Goal: Task Accomplishment & Management: Manage account settings

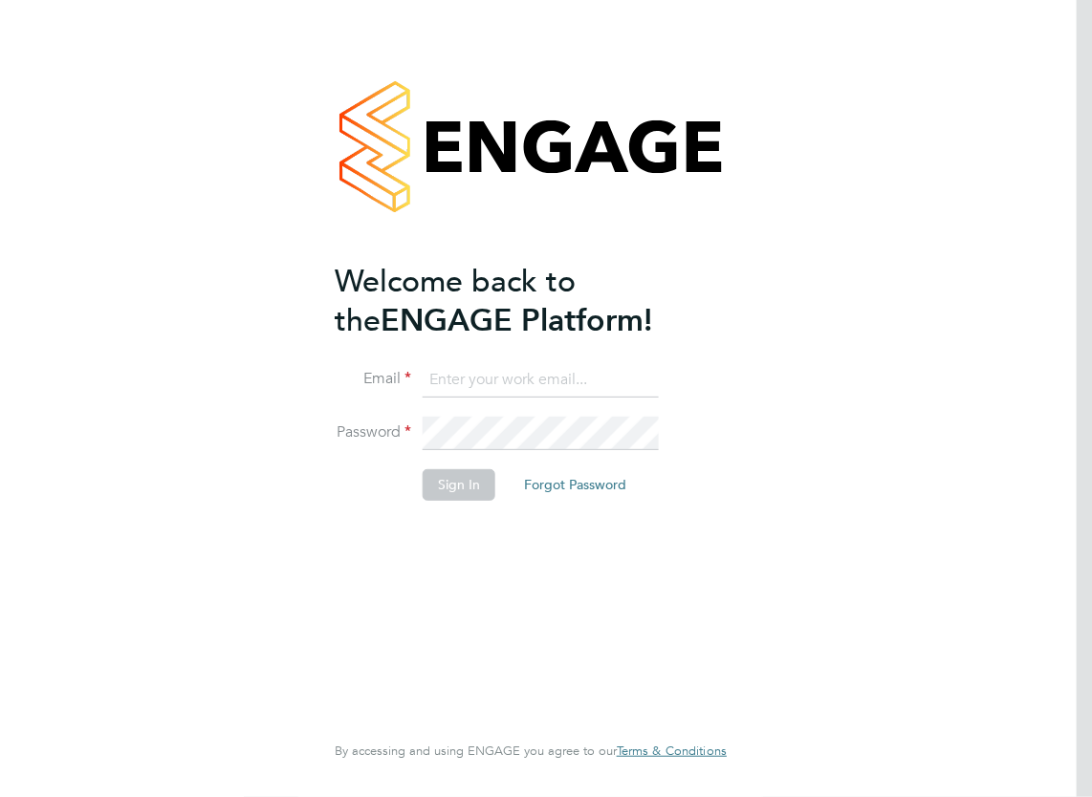
click at [538, 380] on input at bounding box center [541, 380] width 236 height 34
type input "daryl.jackson@bandk.co.uk"
click at [463, 477] on button "Sign In" at bounding box center [459, 484] width 73 height 31
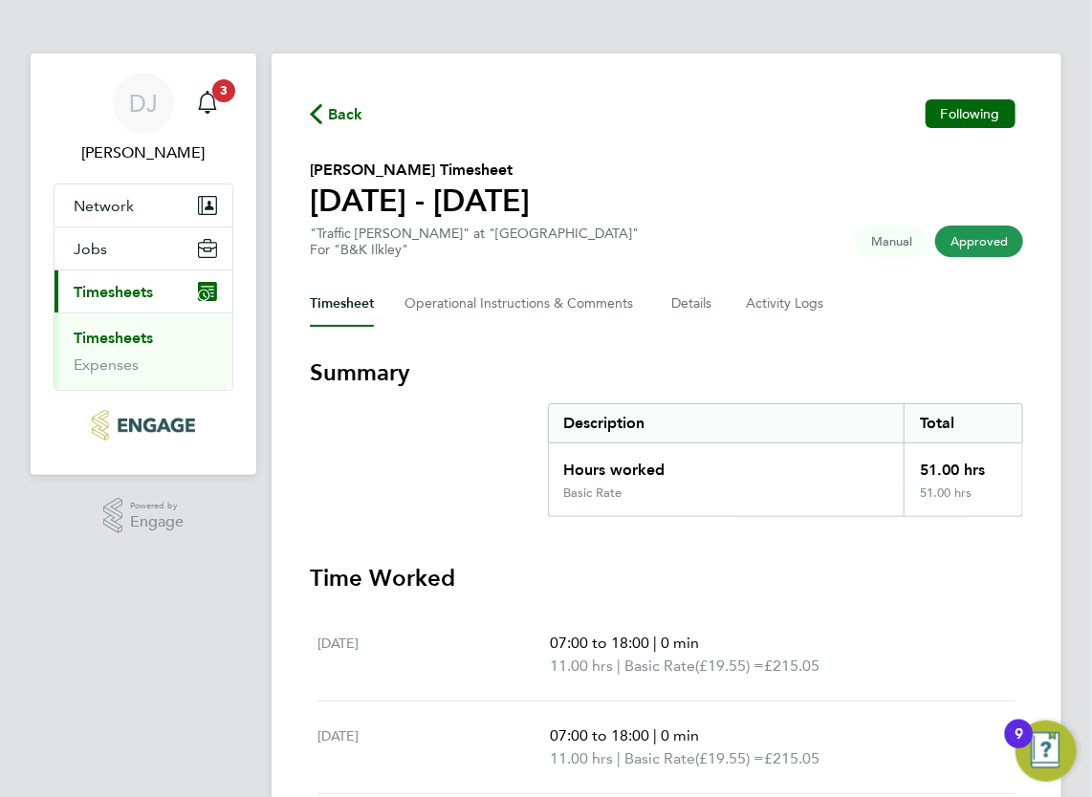
click at [138, 296] on span "Timesheets" at bounding box center [113, 292] width 79 height 18
click at [235, 91] on span "3" at bounding box center [223, 90] width 23 height 23
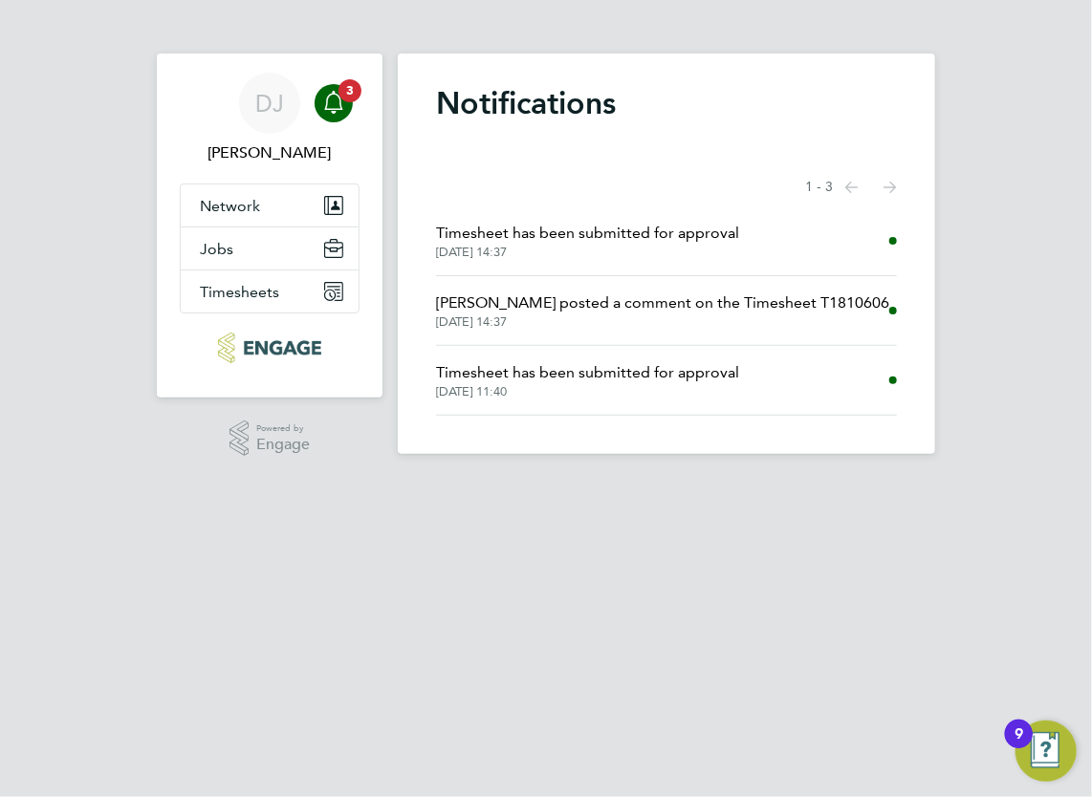
drag, startPoint x: 991, startPoint y: 739, endPoint x: 701, endPoint y: 630, distance: 309.6
click at [701, 485] on html "DJ [PERSON_NAME] Notifications 3 Applications: Network Sites Jobs Placements Ti…" at bounding box center [546, 242] width 1092 height 485
click at [1015, 743] on div "9" at bounding box center [1019, 746] width 9 height 25
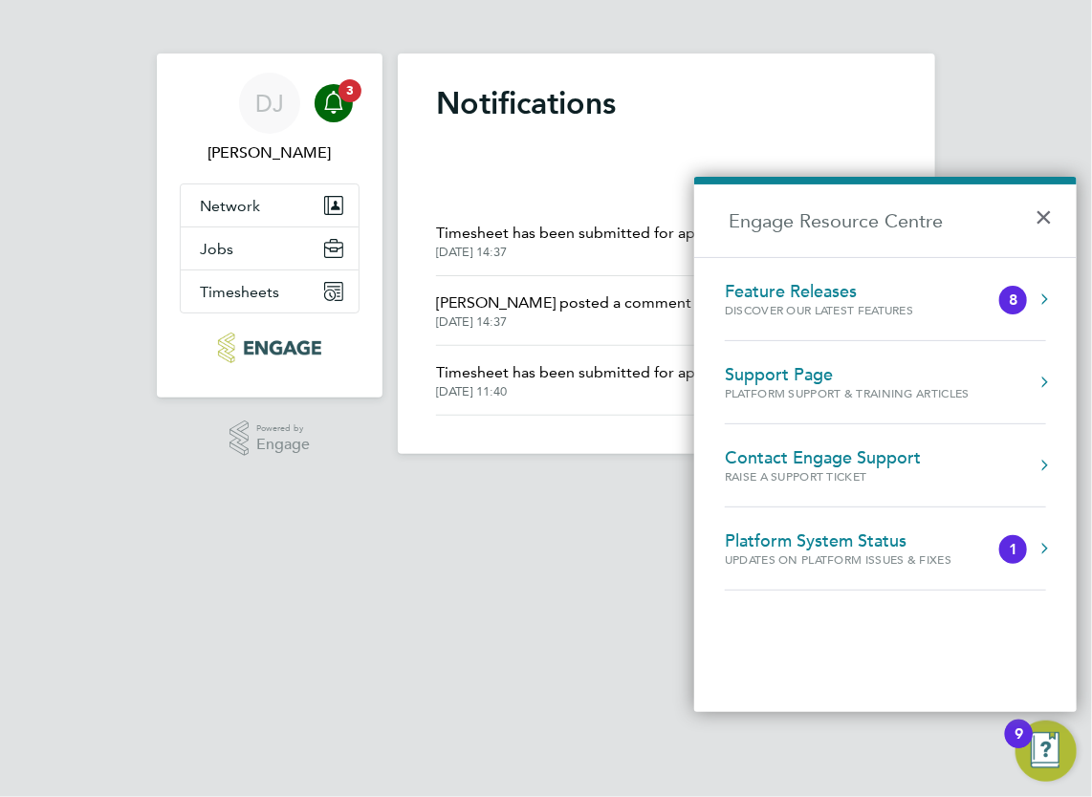
click at [627, 485] on html "DJ [PERSON_NAME] Notifications 3 Applications: Network Sites Jobs Placements Ti…" at bounding box center [546, 242] width 1092 height 485
click at [1045, 216] on button "×" at bounding box center [1049, 211] width 28 height 42
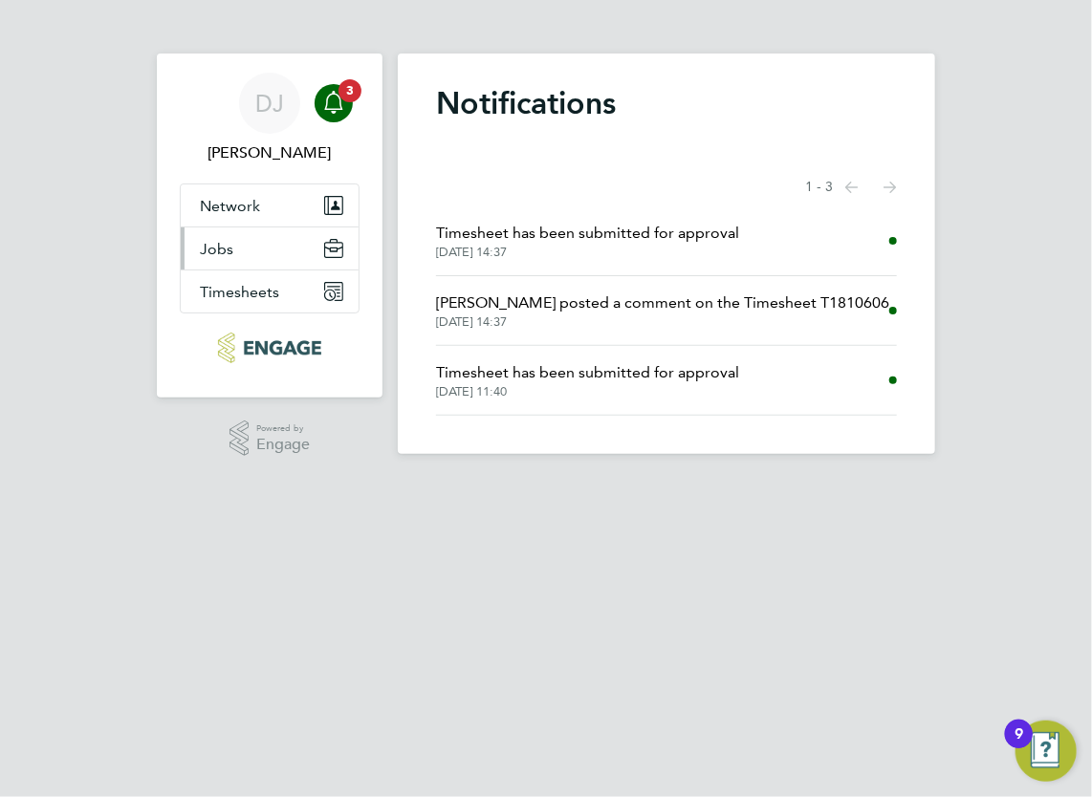
click at [233, 249] on span "Jobs" at bounding box center [216, 249] width 33 height 18
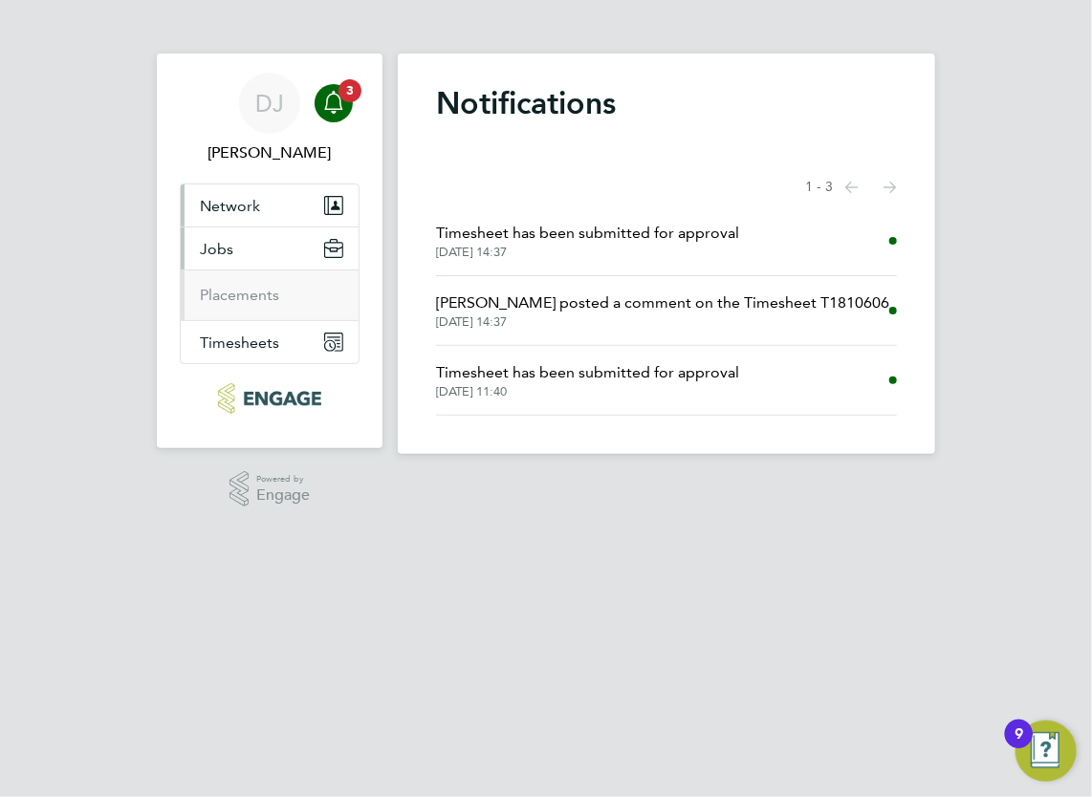
click at [237, 207] on span "Network" at bounding box center [230, 206] width 60 height 18
click at [233, 247] on link "Sites" at bounding box center [216, 252] width 33 height 18
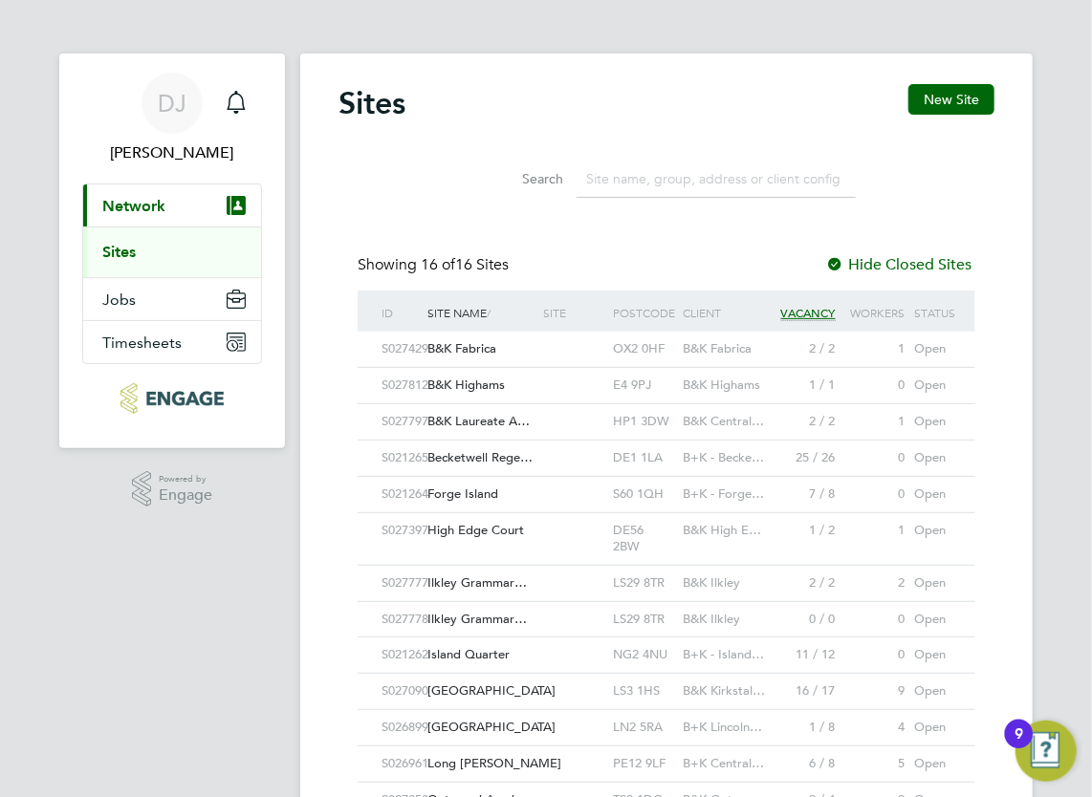
click at [489, 575] on span "Ilkley Grammar…" at bounding box center [476, 583] width 99 height 16
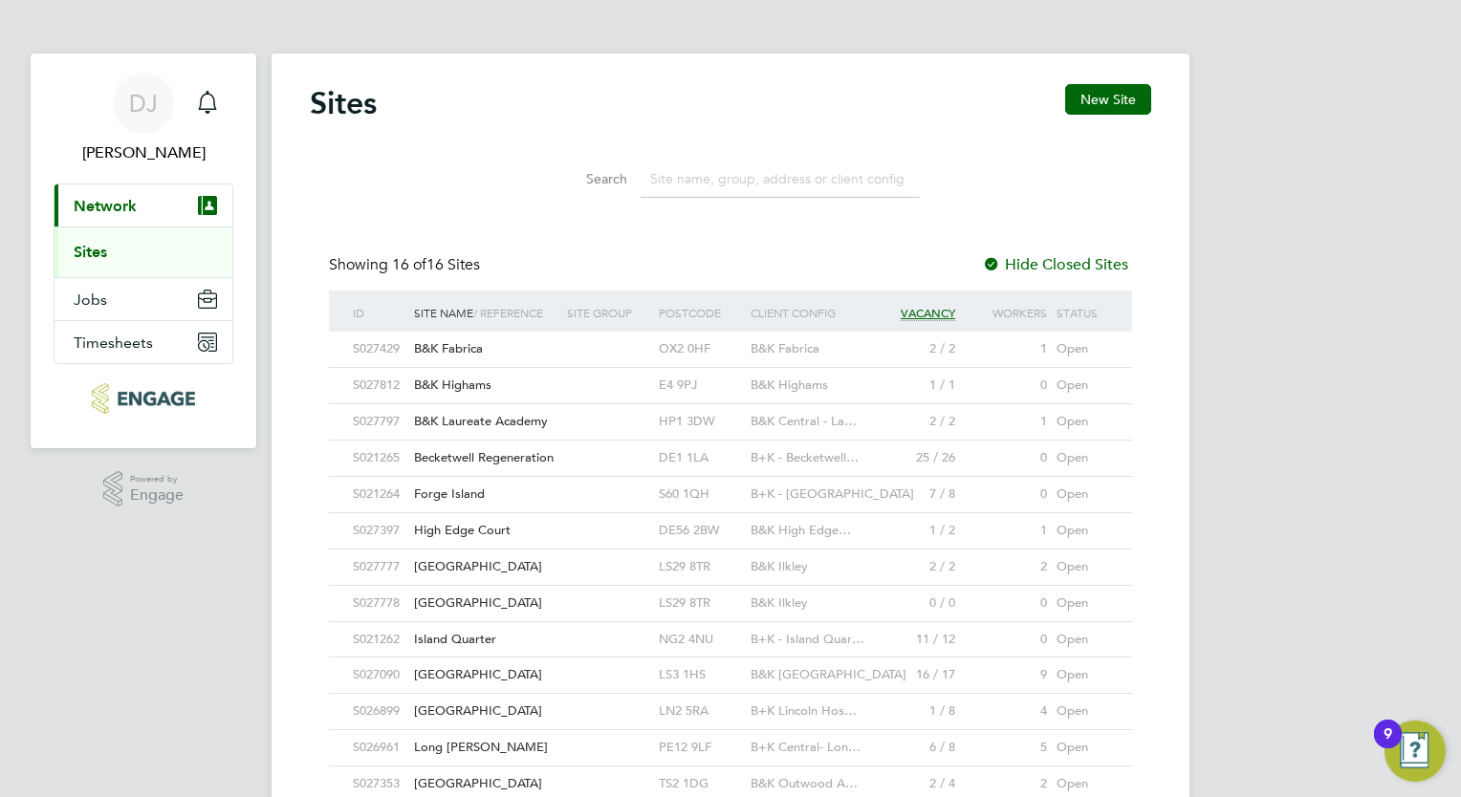
scroll to position [10, 10]
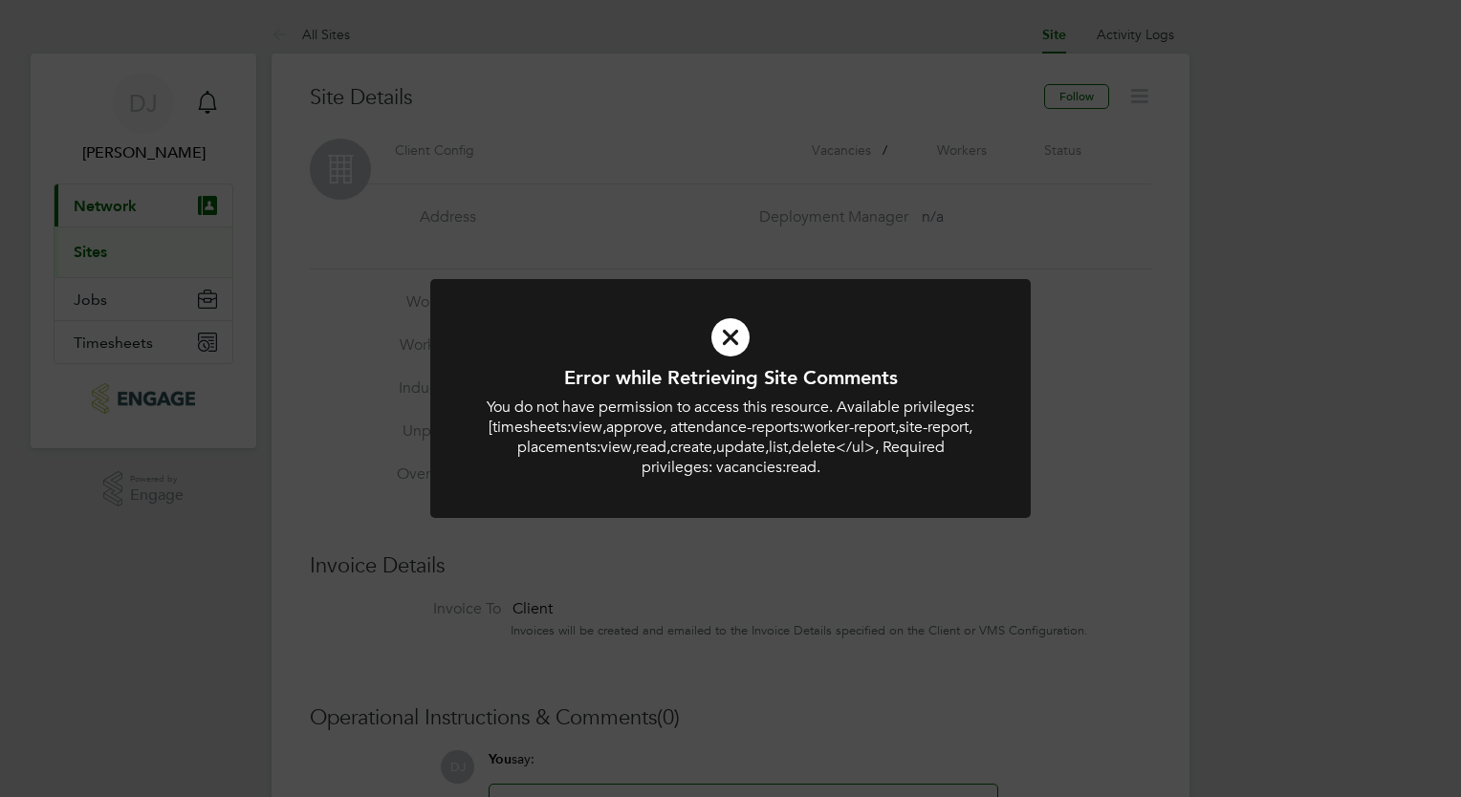
click at [721, 338] on icon at bounding box center [730, 337] width 497 height 75
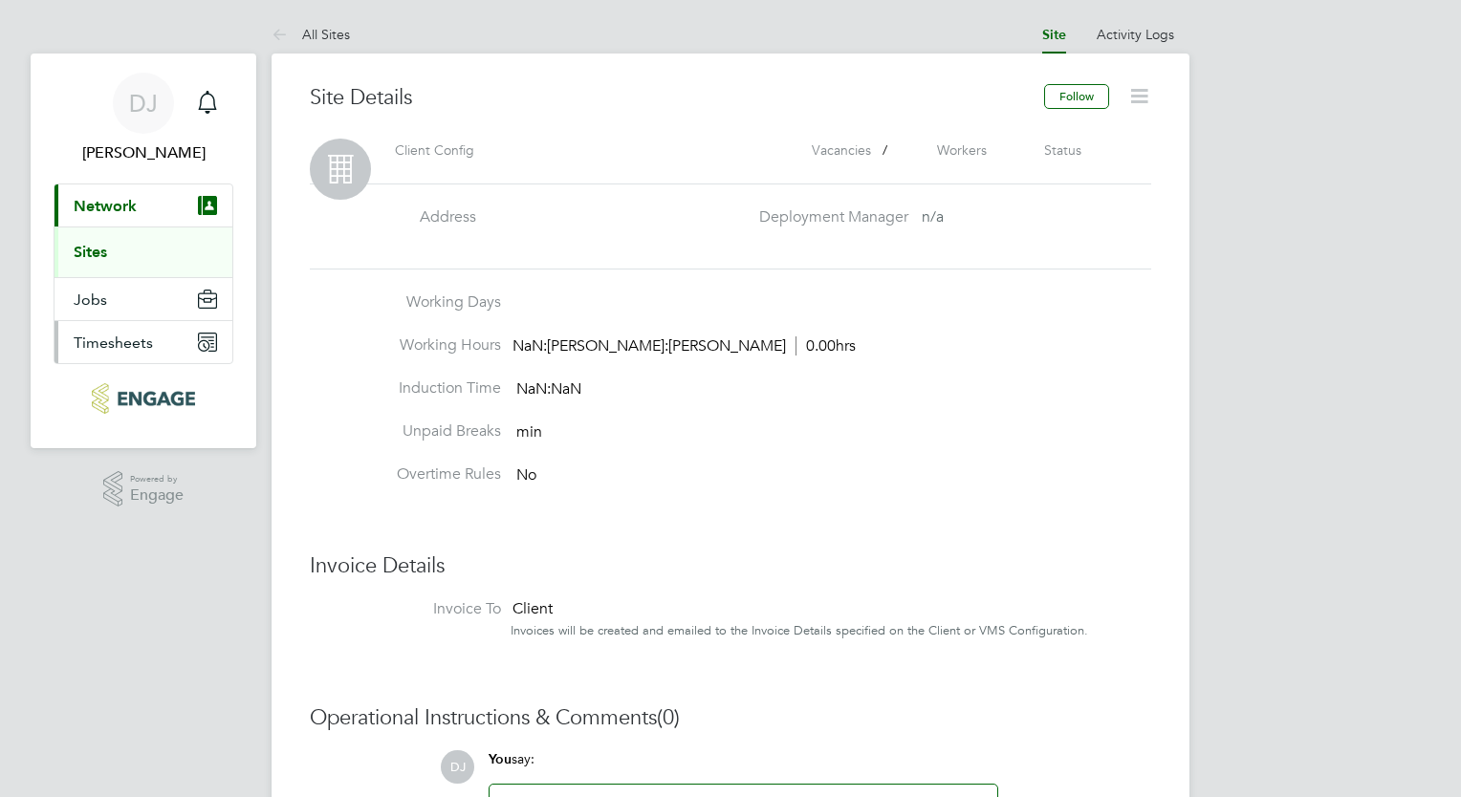
click at [153, 338] on button "Timesheets" at bounding box center [144, 342] width 178 height 42
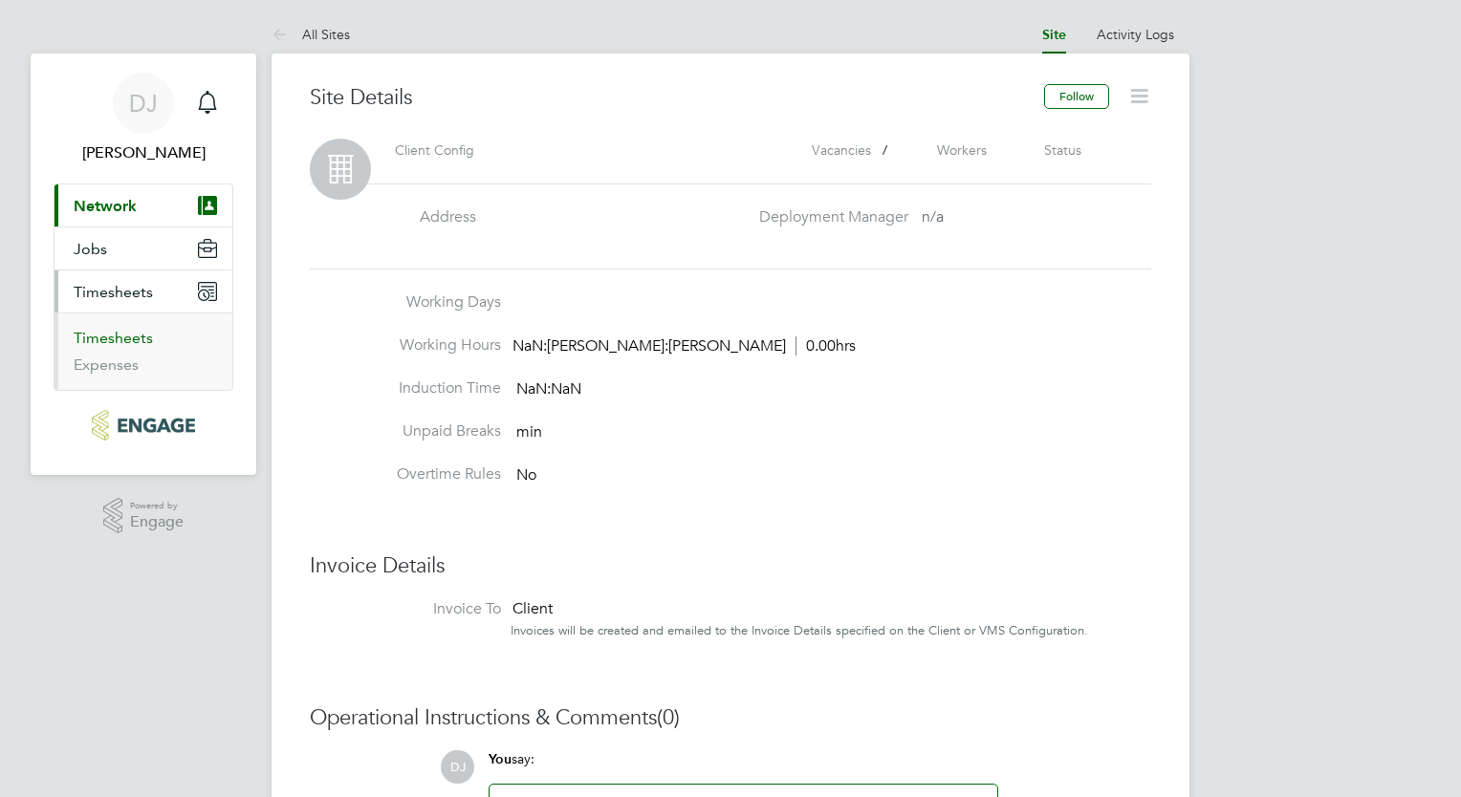
click at [104, 333] on link "Timesheets" at bounding box center [113, 338] width 79 height 18
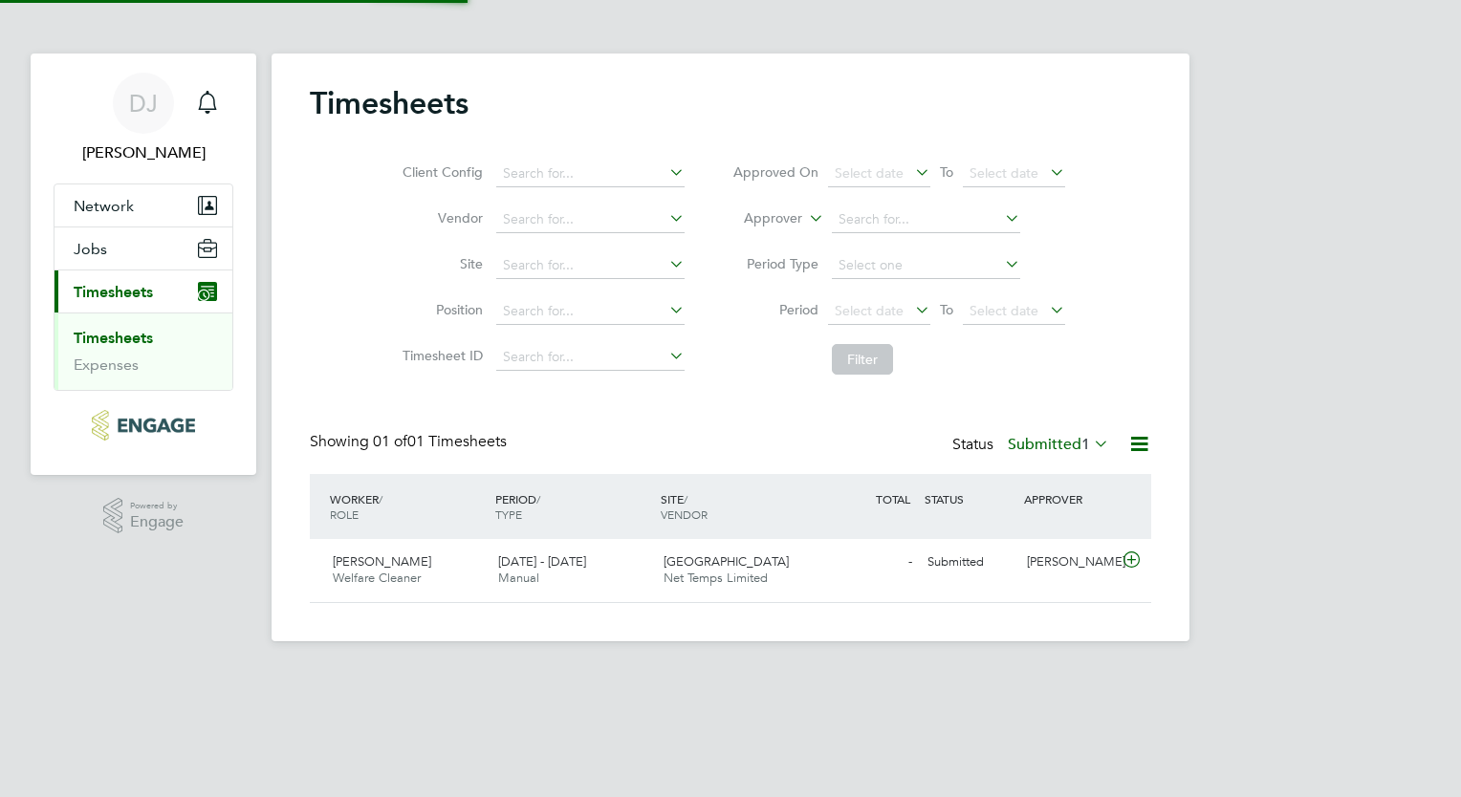
scroll to position [48, 166]
click at [731, 574] on span "Net Temps Limited" at bounding box center [716, 578] width 104 height 16
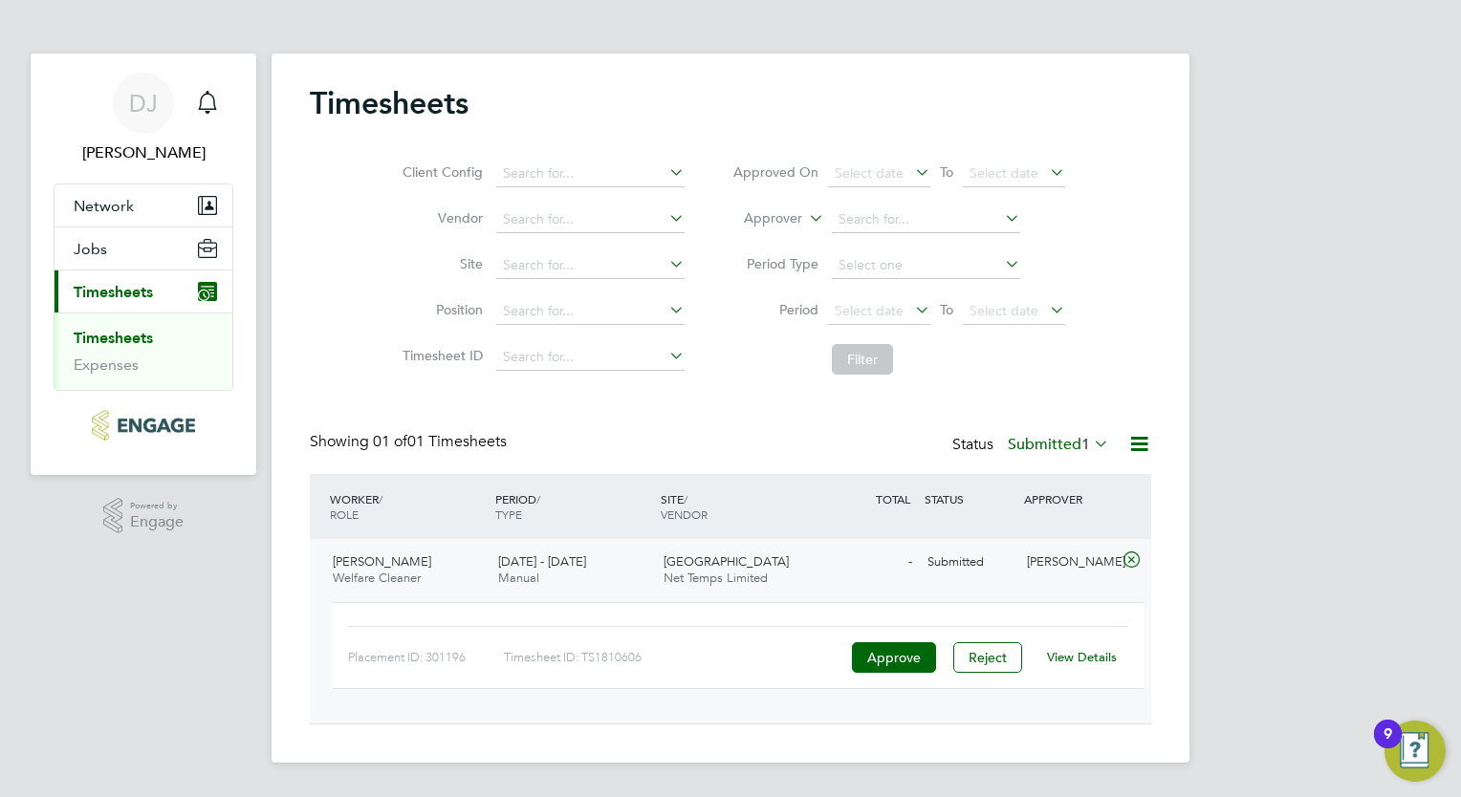
click at [1088, 649] on link "View Details" at bounding box center [1082, 657] width 70 height 16
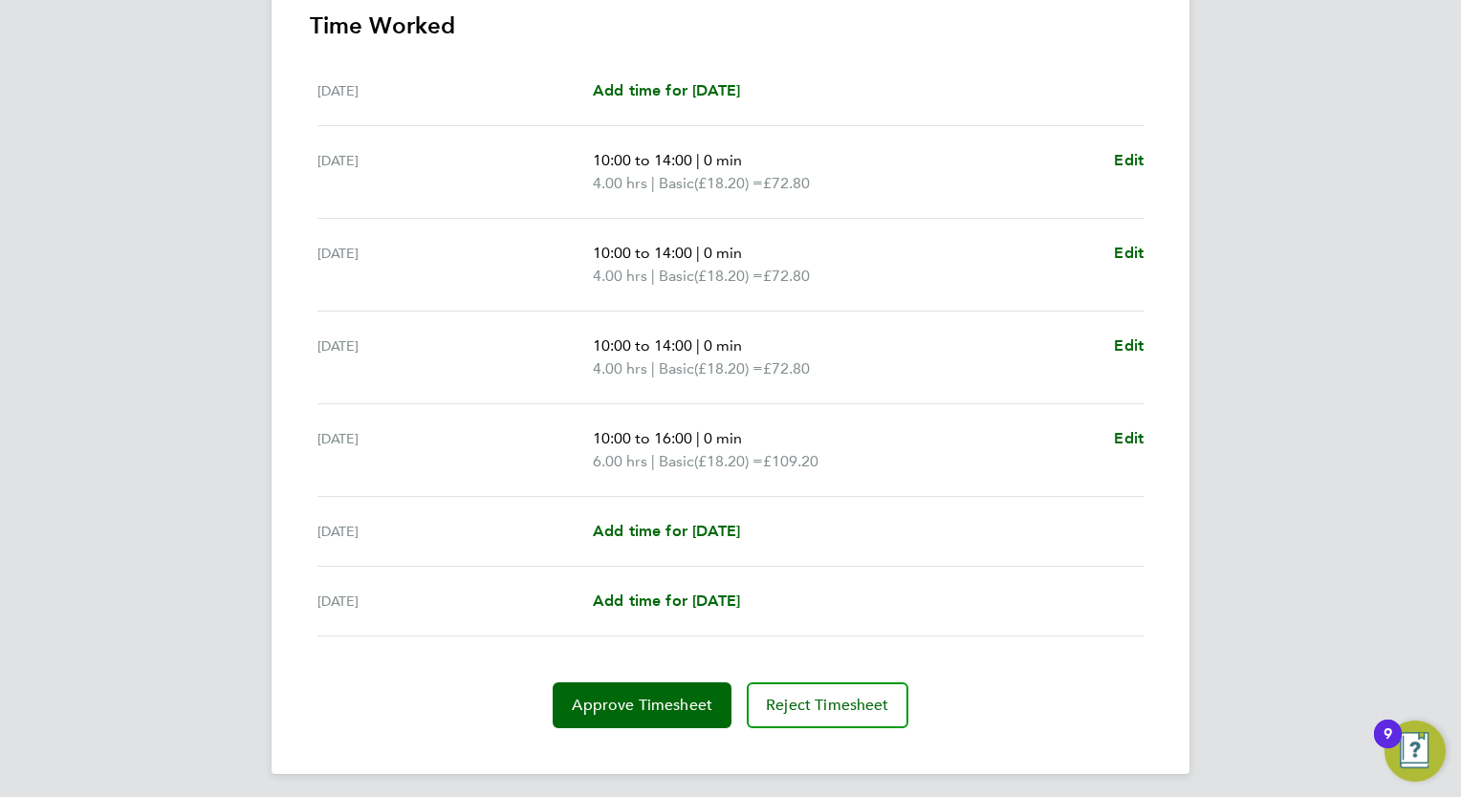
scroll to position [558, 0]
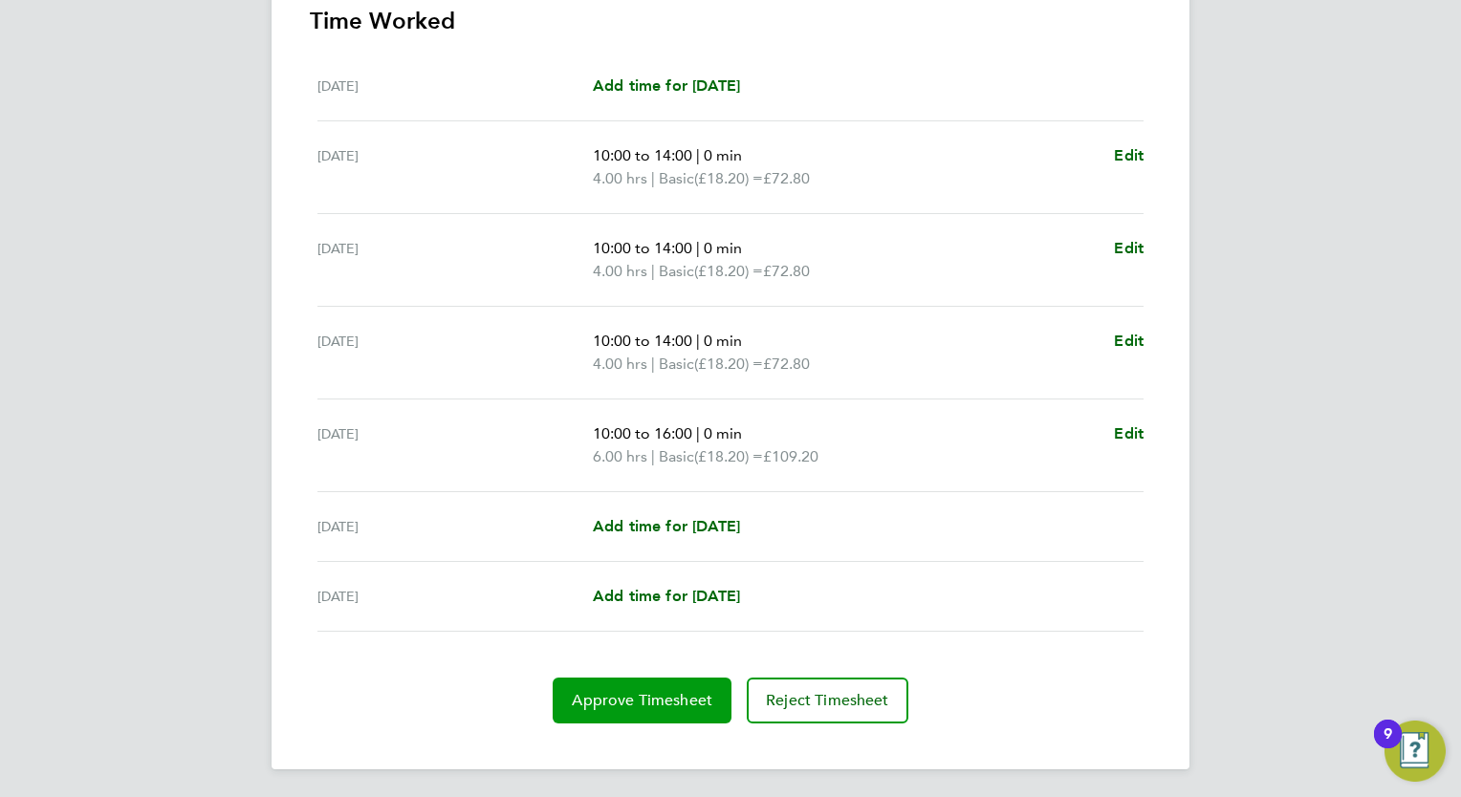
click at [634, 692] on span "Approve Timesheet" at bounding box center [642, 700] width 141 height 19
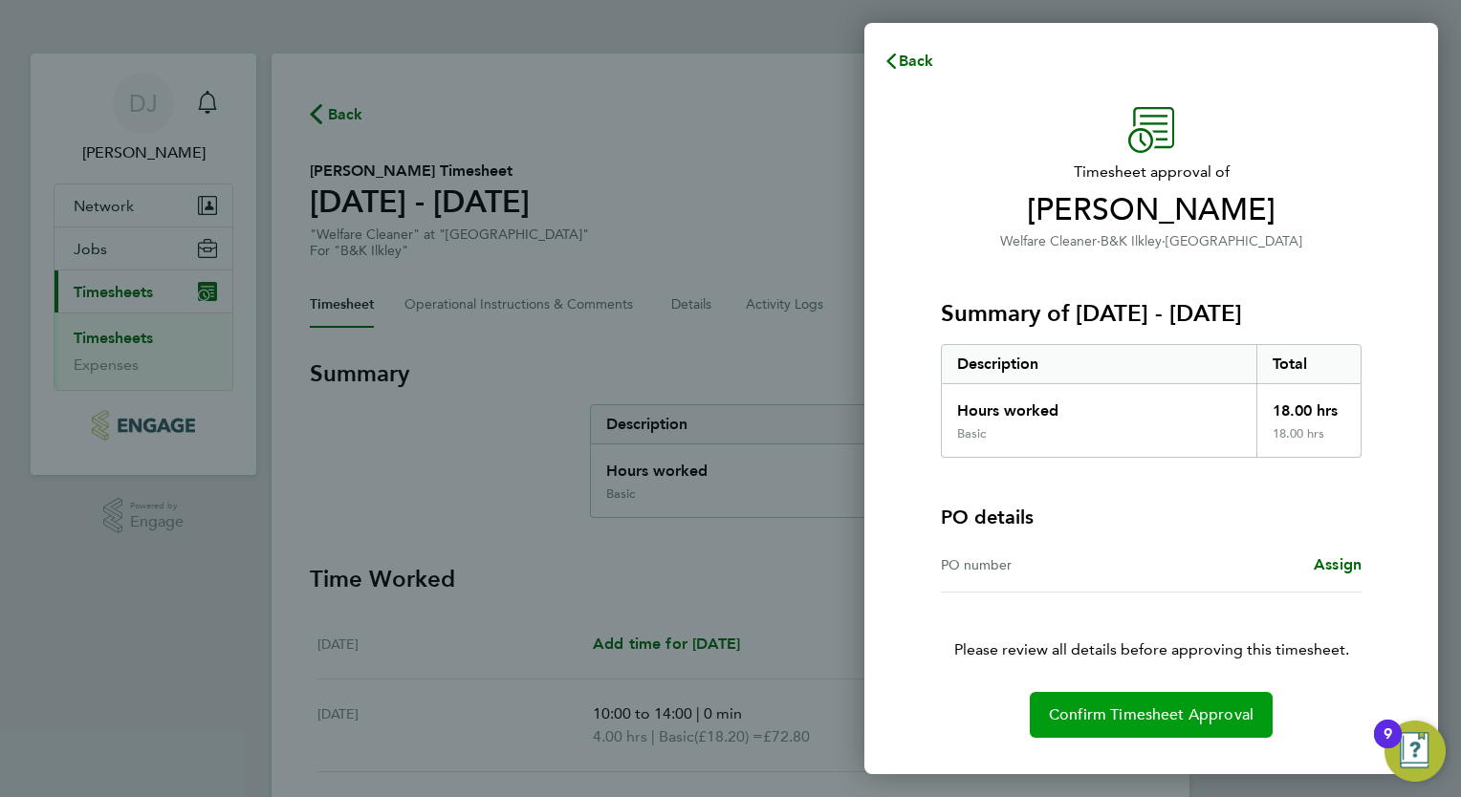
click at [1164, 710] on span "Confirm Timesheet Approval" at bounding box center [1151, 715] width 205 height 19
